Goal: Task Accomplishment & Management: Manage account settings

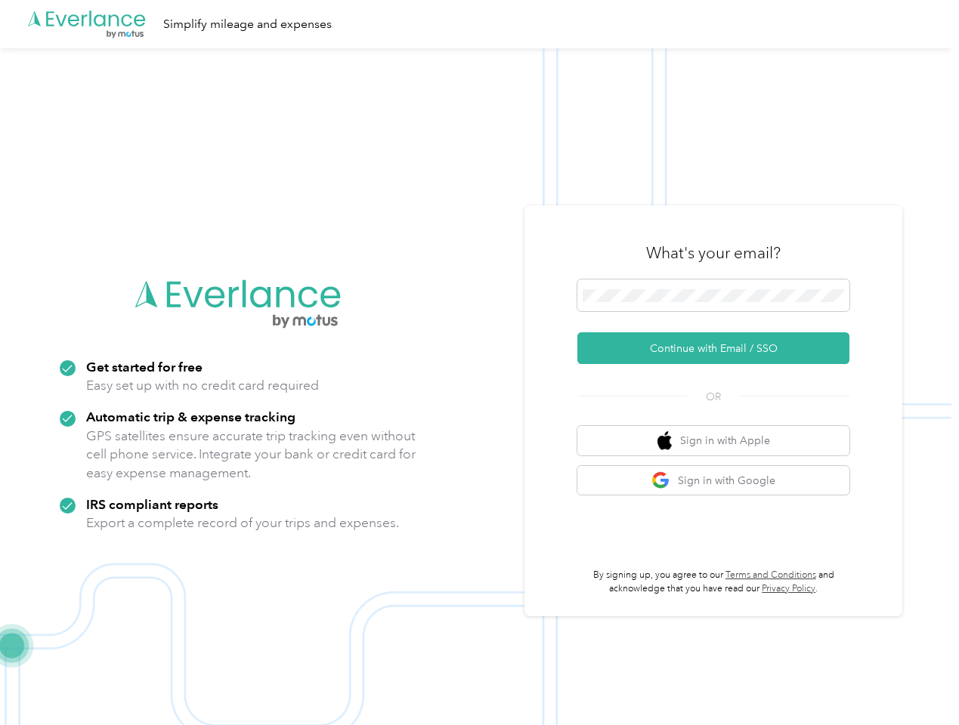
click at [479, 363] on img at bounding box center [475, 410] width 951 height 725
click at [479, 24] on div ".cls-1 { fill: #00adee; } .cls-2 { fill: #fff; } .cls-3 { fill: #707372; } .cls…" at bounding box center [475, 24] width 951 height 48
click at [719, 348] on button "Continue with Email / SSO" at bounding box center [713, 349] width 272 height 32
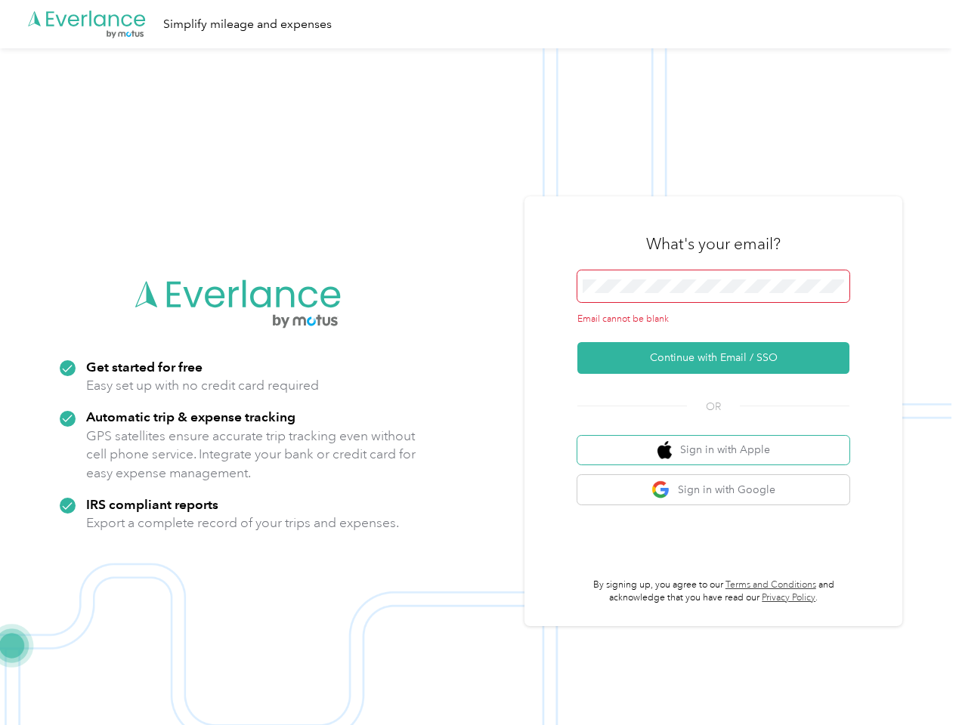
click at [719, 441] on button "Sign in with Apple" at bounding box center [713, 450] width 272 height 29
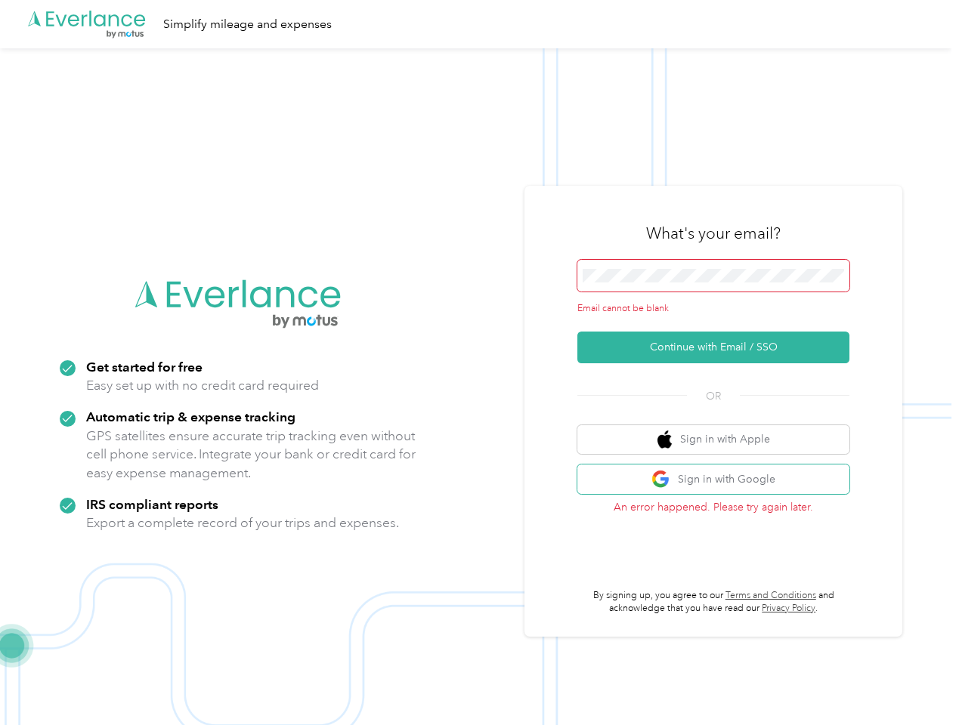
click at [719, 481] on button "Sign in with Google" at bounding box center [713, 479] width 272 height 29
